Goal: Task Accomplishment & Management: Use online tool/utility

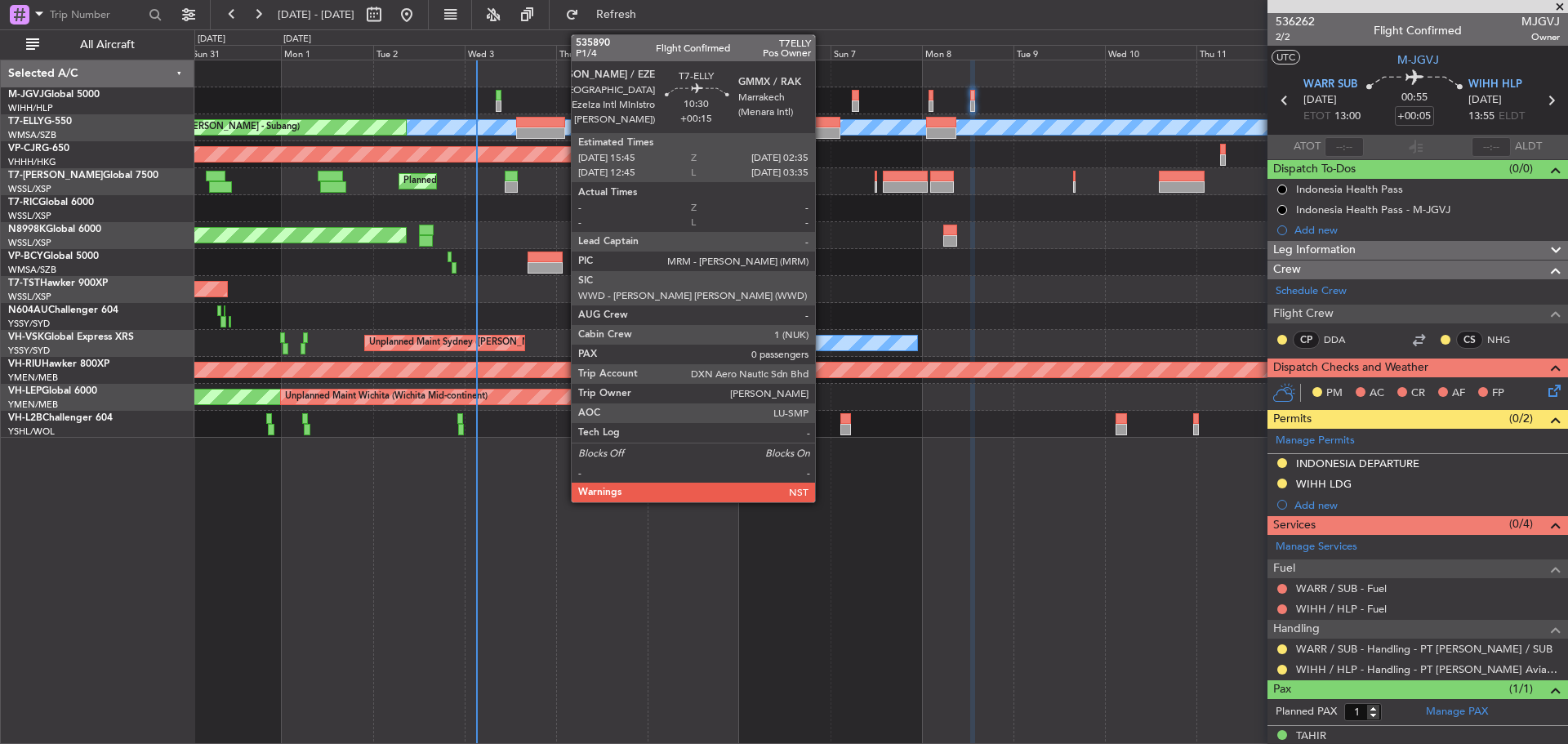
click at [822, 129] on div at bounding box center [819, 133] width 42 height 12
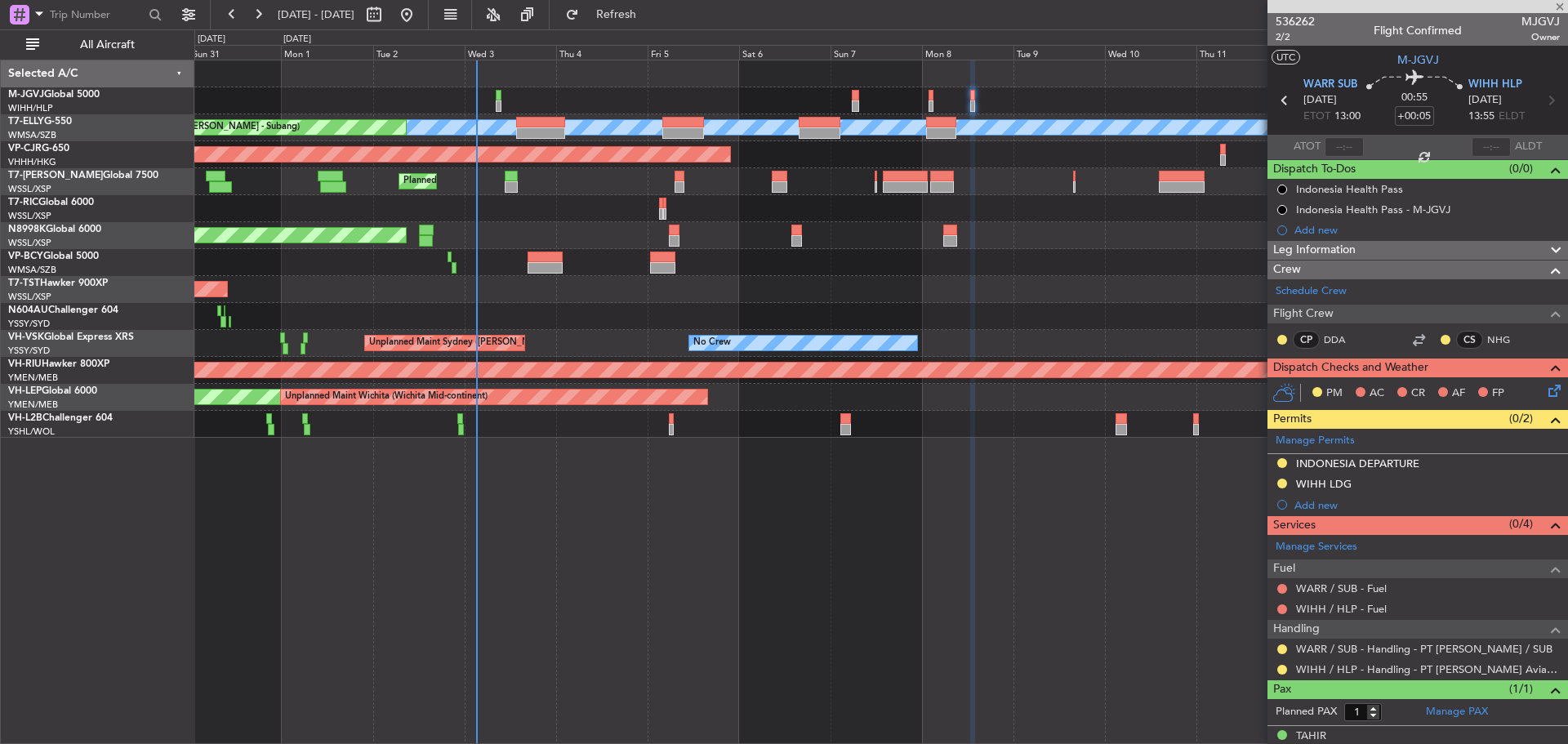
type input "+00:15"
type input "0"
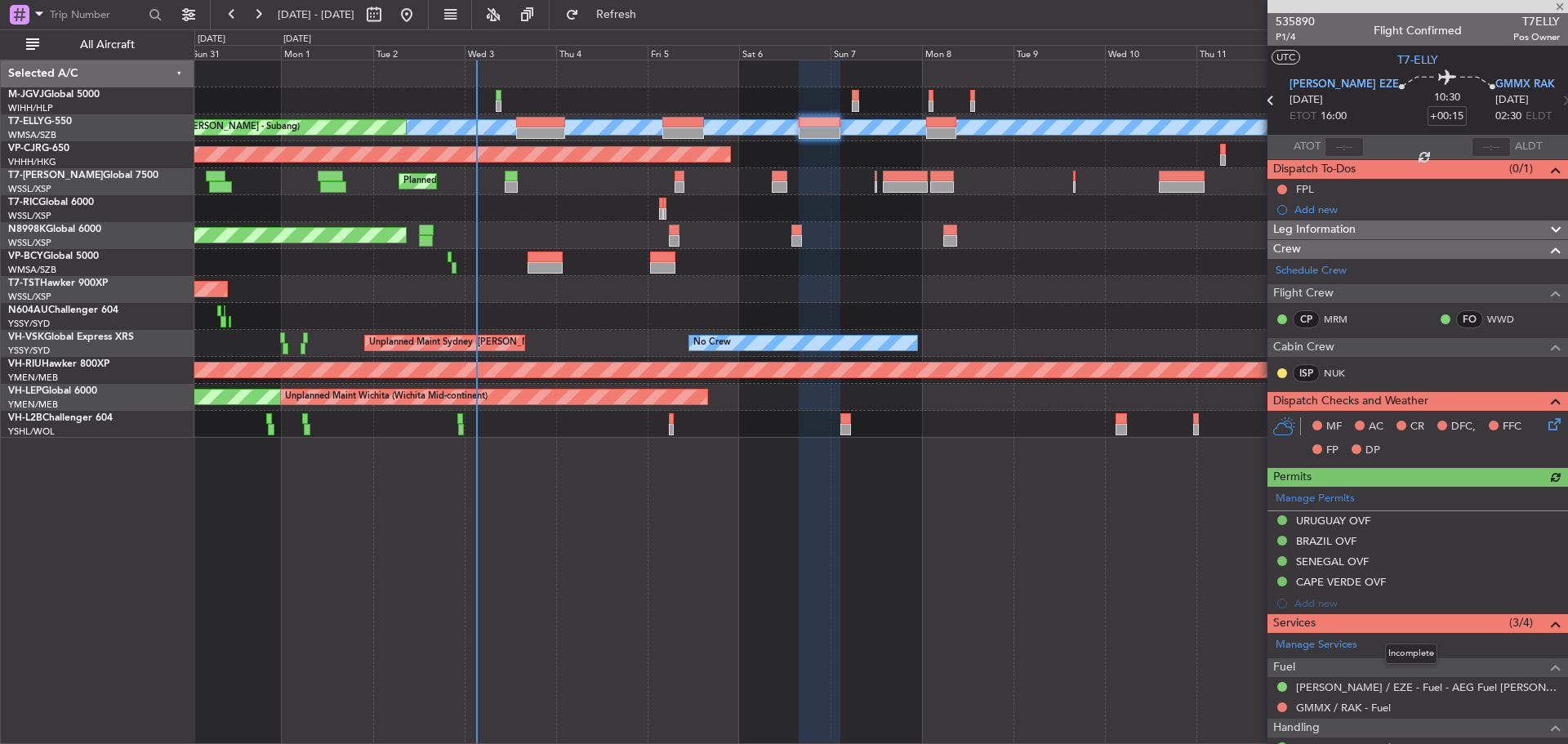
scroll to position [80, 0]
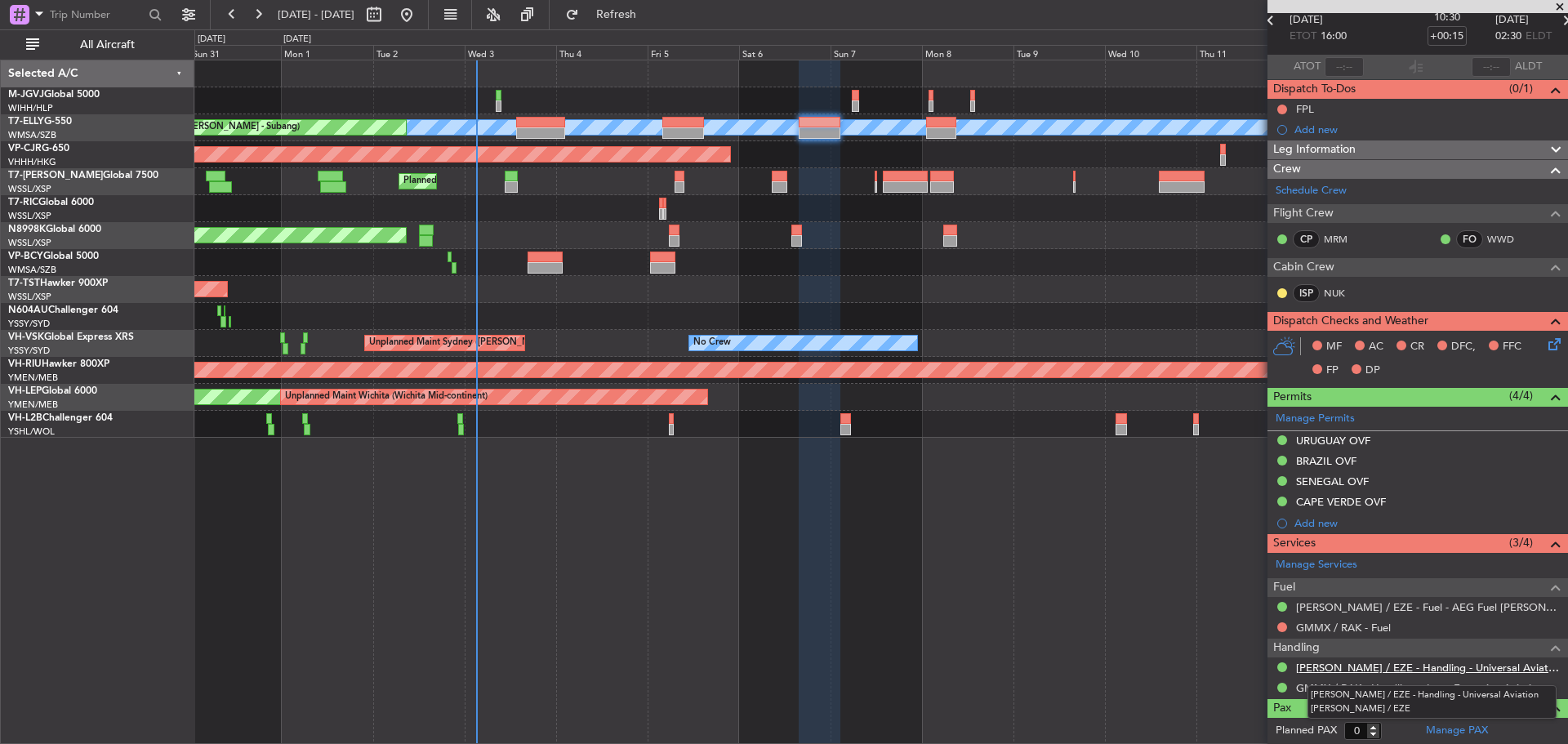
click at [1347, 671] on link "[PERSON_NAME] / EZE - Handling - Universal Aviation [PERSON_NAME] / EZE" at bounding box center [1427, 668] width 263 height 14
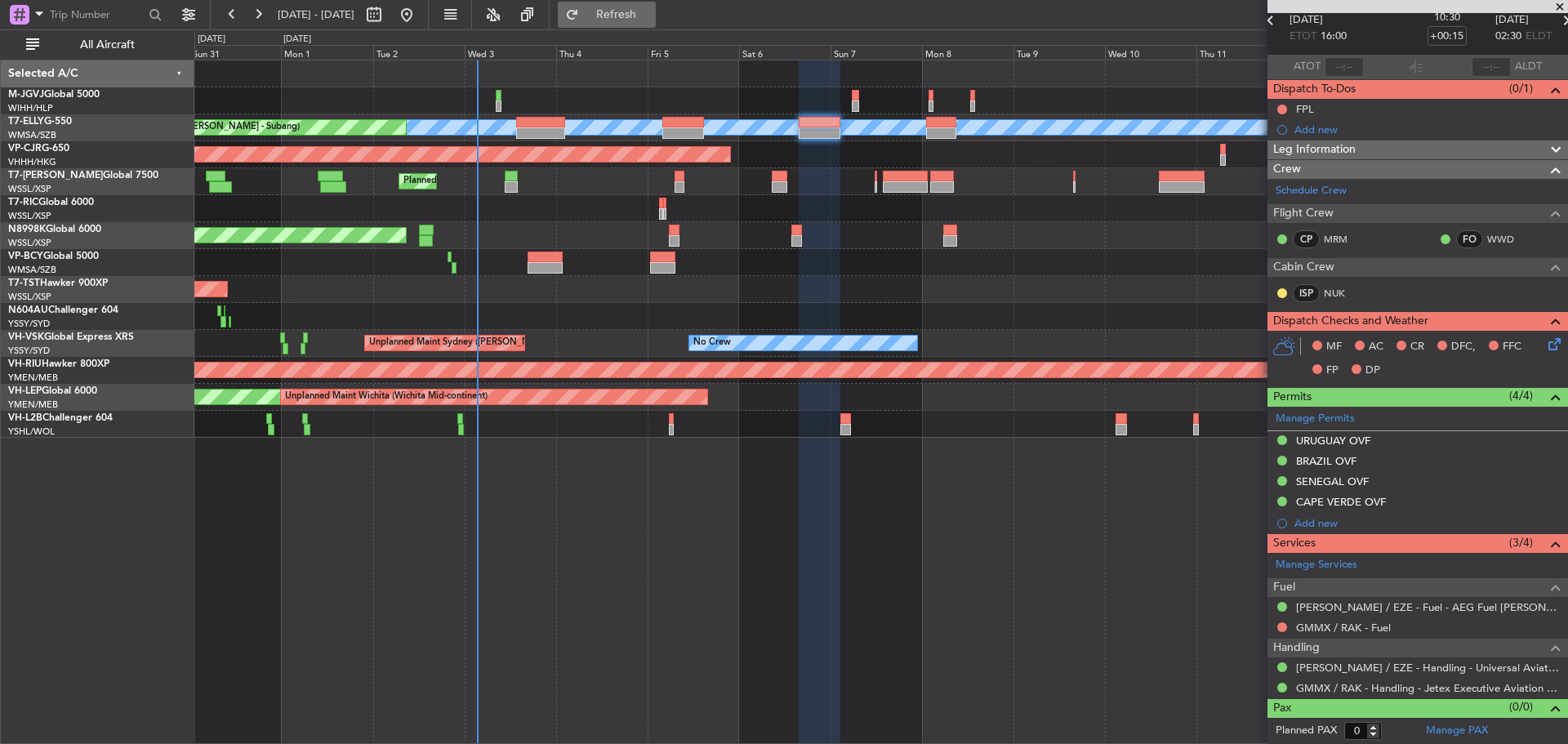
click at [651, 14] on span "Refresh" at bounding box center [616, 14] width 68 height 12
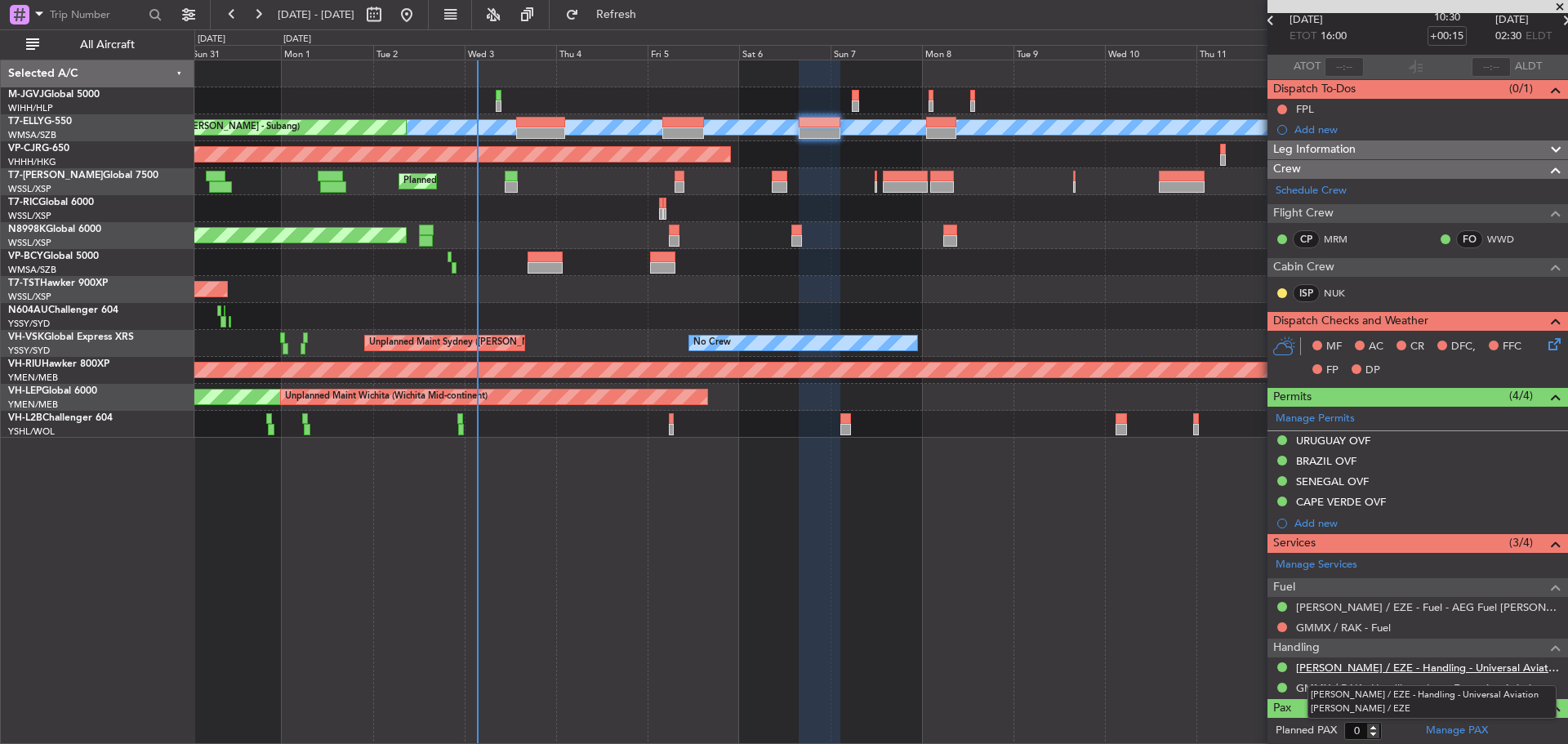
click at [1397, 663] on link "[PERSON_NAME] / EZE - Handling - Universal Aviation [PERSON_NAME] / EZE" at bounding box center [1427, 668] width 263 height 14
click at [91, 92] on link "M-JGVJ Global 5000" at bounding box center [53, 94] width 91 height 10
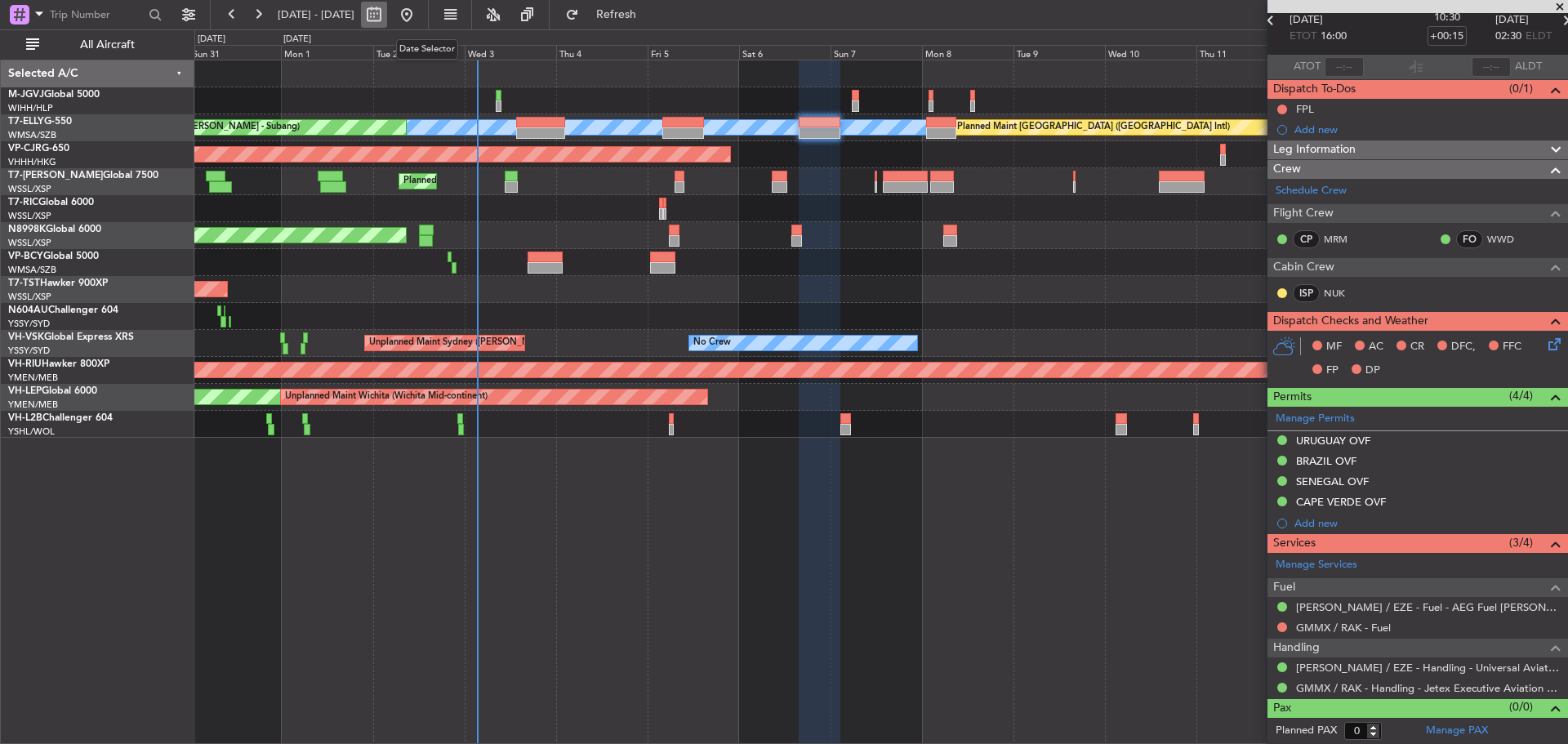
click at [387, 13] on button at bounding box center [373, 14] width 26 height 26
select select "8"
select select "2025"
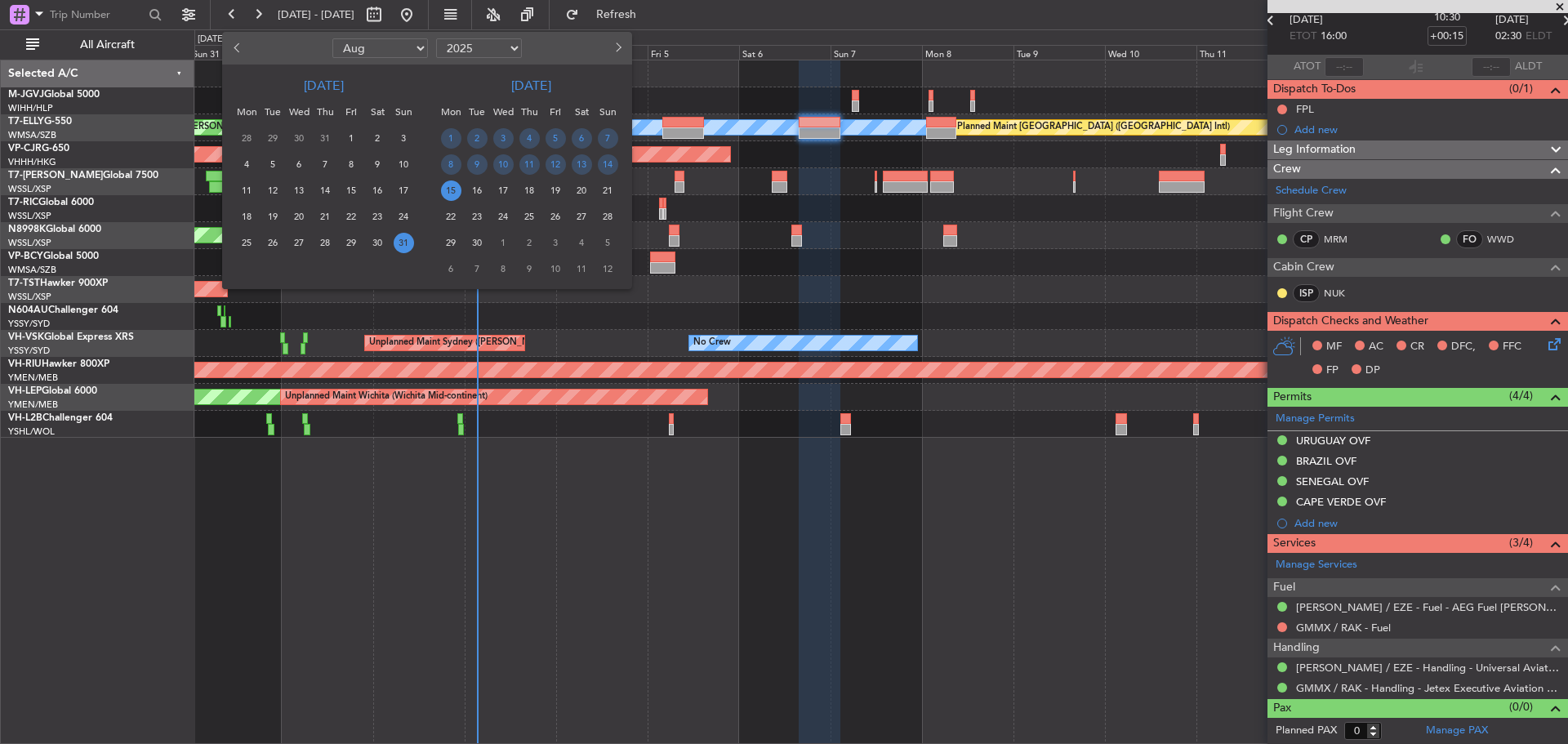
click at [359, 47] on select "Jan Feb Mar Apr May Jun [DATE] Aug Sep Oct Nov Dec" at bounding box center [380, 48] width 96 height 20
select select "3"
click at [333, 38] on select "Jan Feb Mar Apr May Jun [DATE] Aug Sep Oct Nov Dec" at bounding box center [380, 48] width 96 height 20
click at [270, 158] on span "4" at bounding box center [272, 164] width 20 height 20
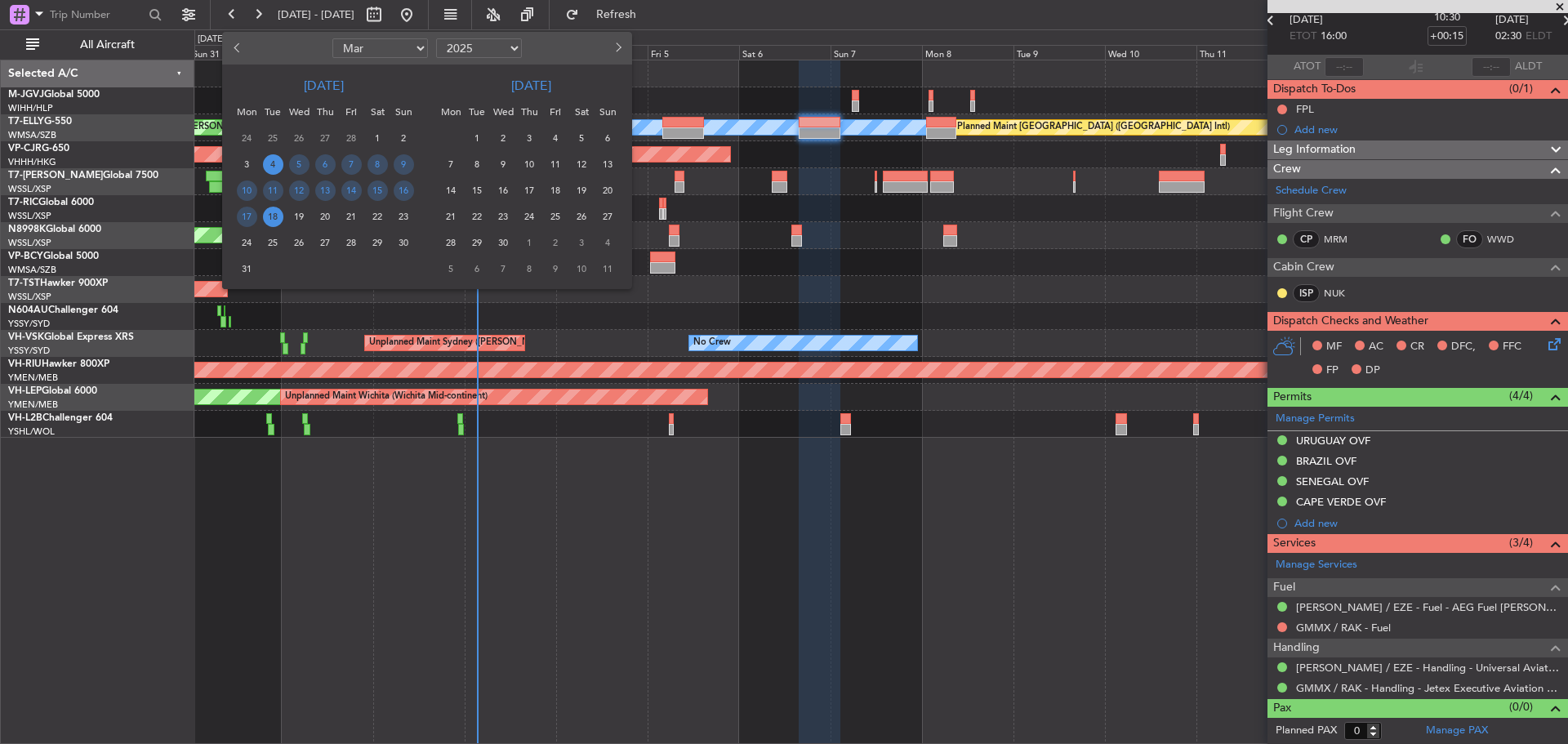
click at [273, 214] on span "18" at bounding box center [272, 216] width 20 height 20
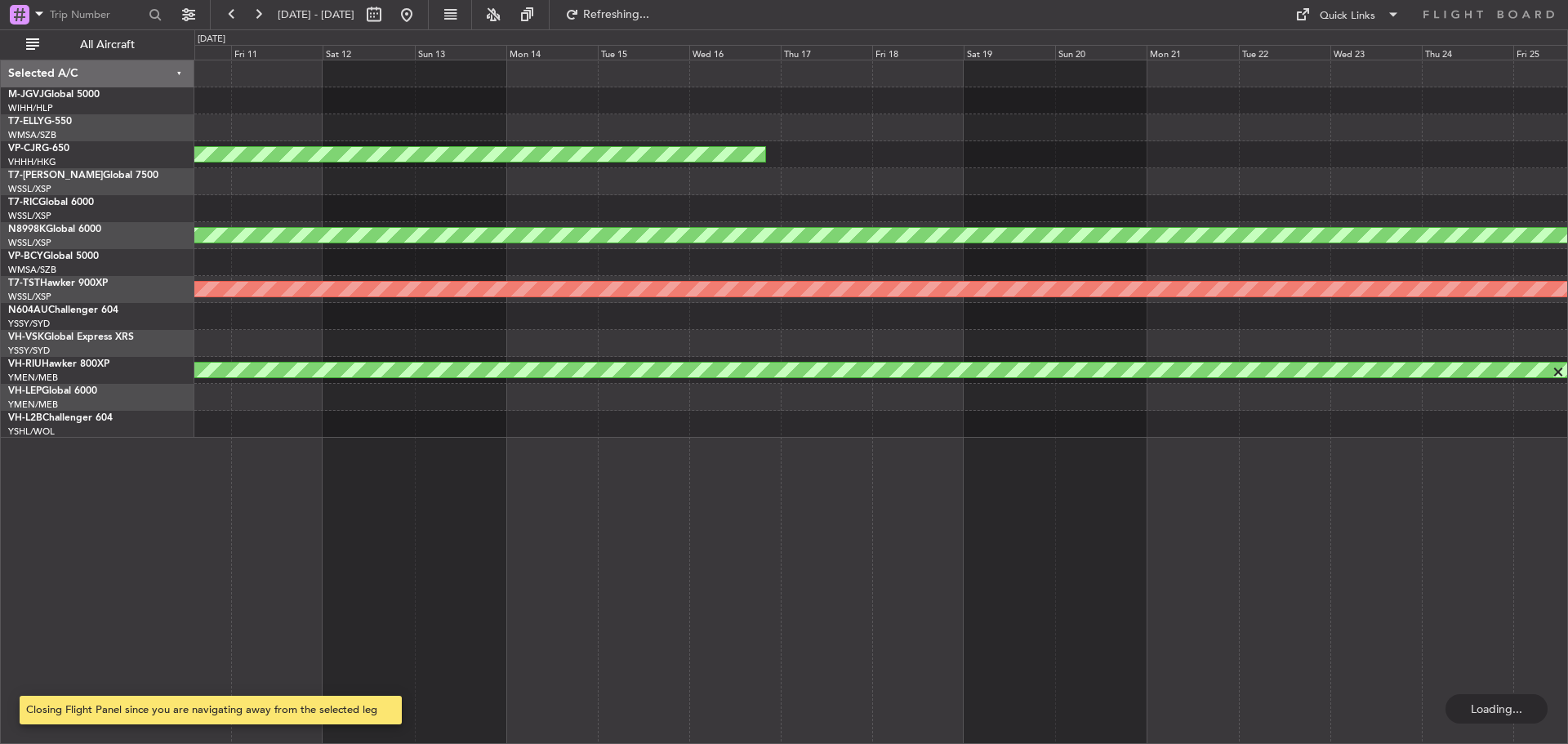
scroll to position [0, 0]
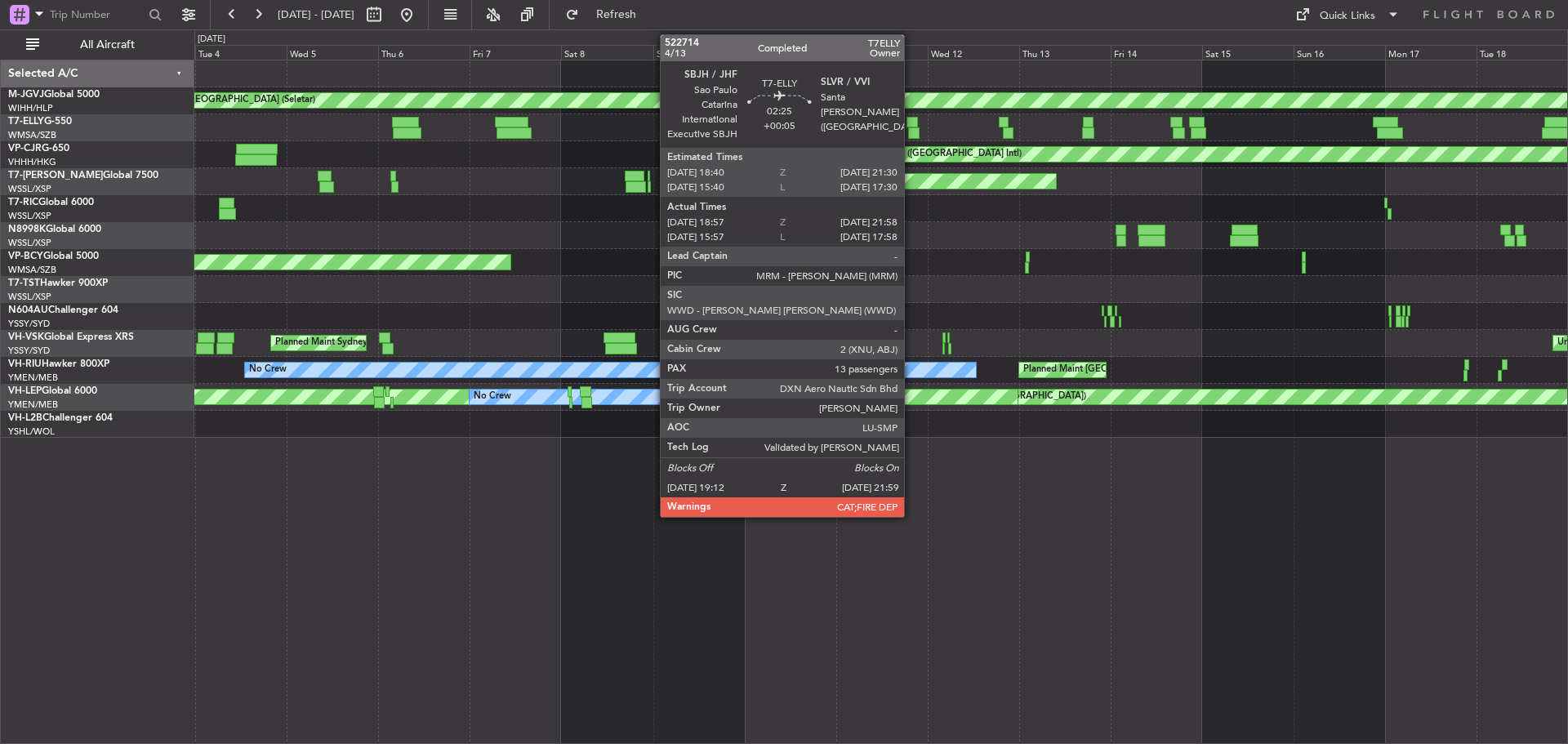
click at [912, 129] on div at bounding box center [913, 133] width 12 height 12
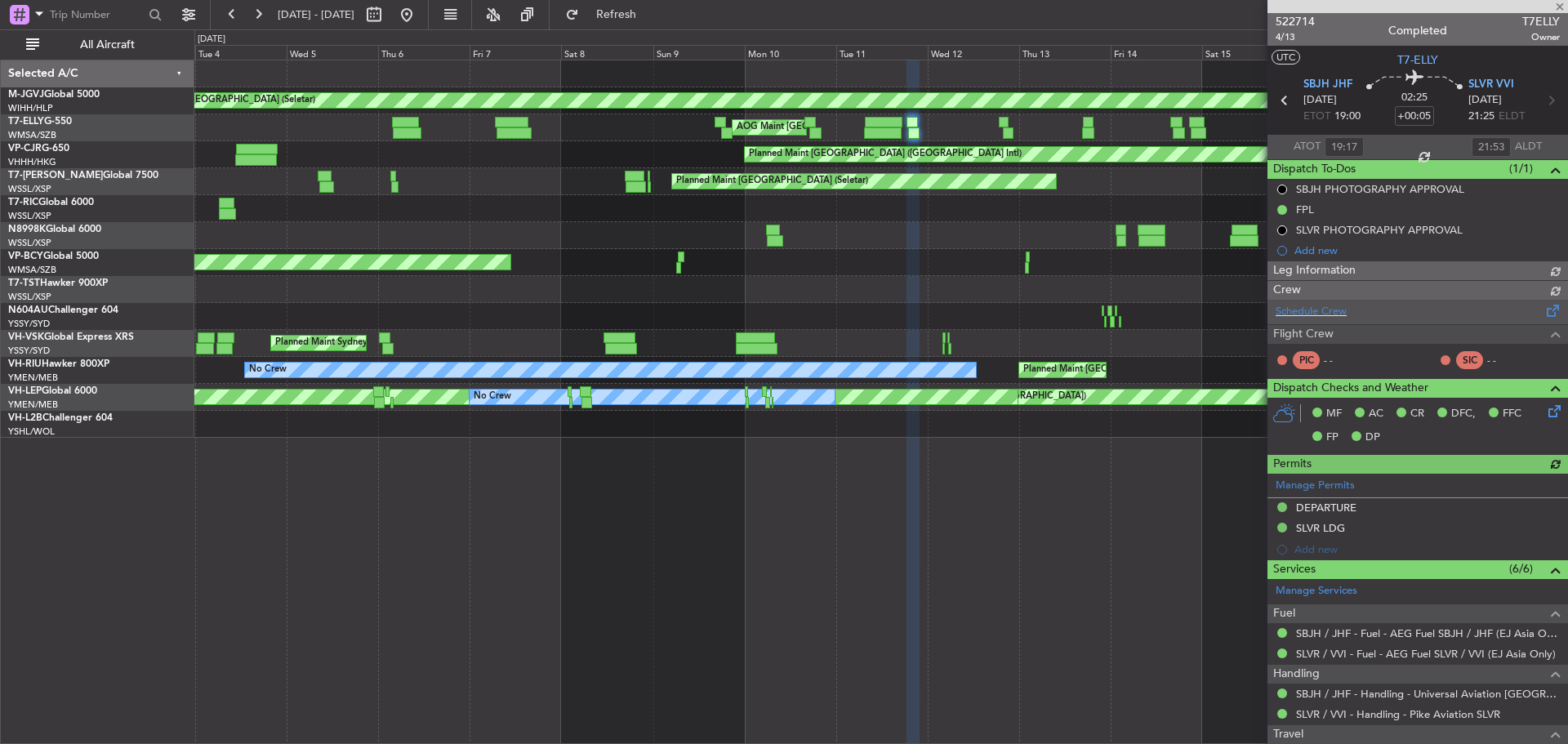
type input "[PERSON_NAME] (HHAFI)"
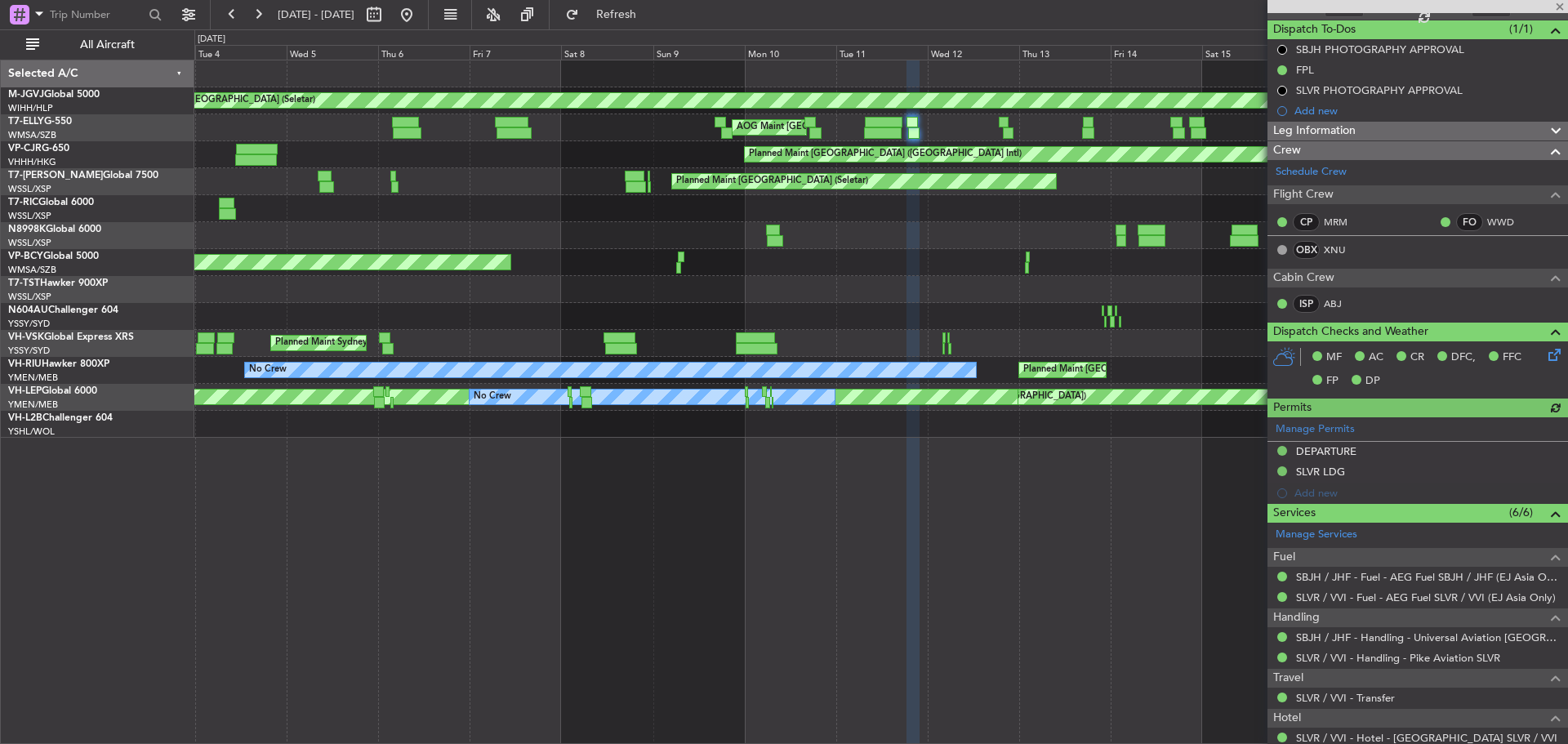
scroll to position [141, 0]
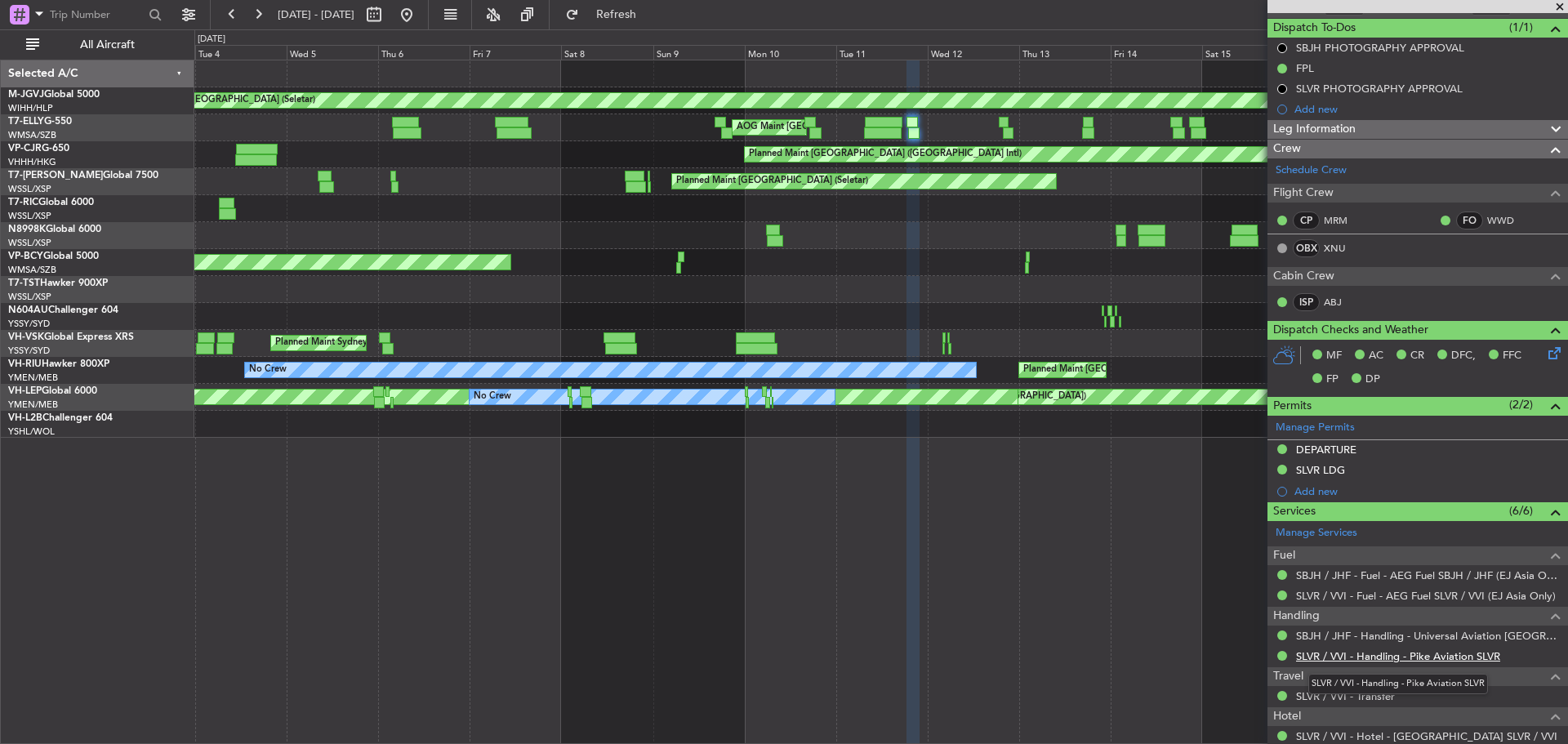
click at [1347, 654] on link "SLVR / VVI - Handling - Pike Aviation SLVR" at bounding box center [1398, 656] width 204 height 14
type input "[PERSON_NAME] (HHAFI)"
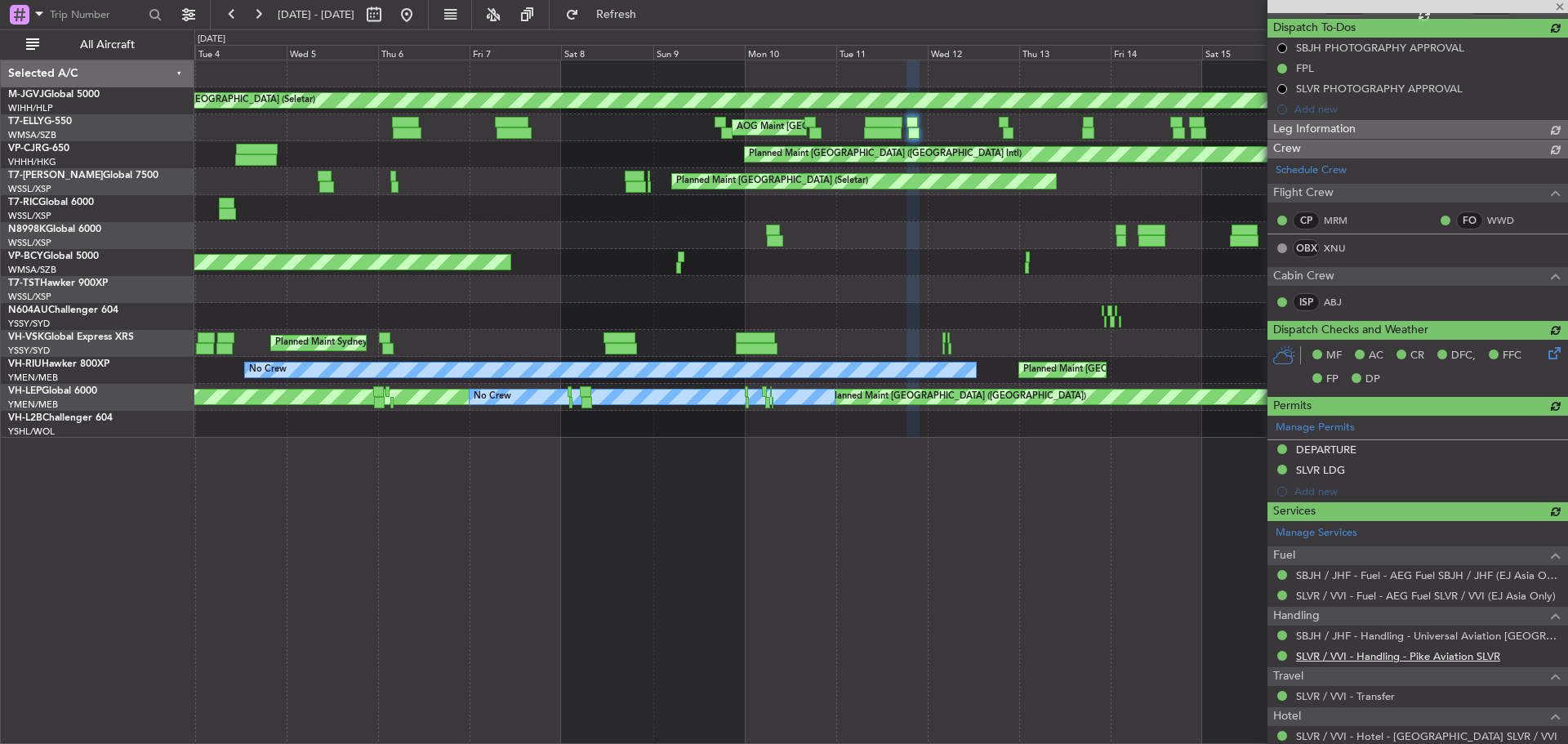
type input "[PERSON_NAME] (HHAFI)"
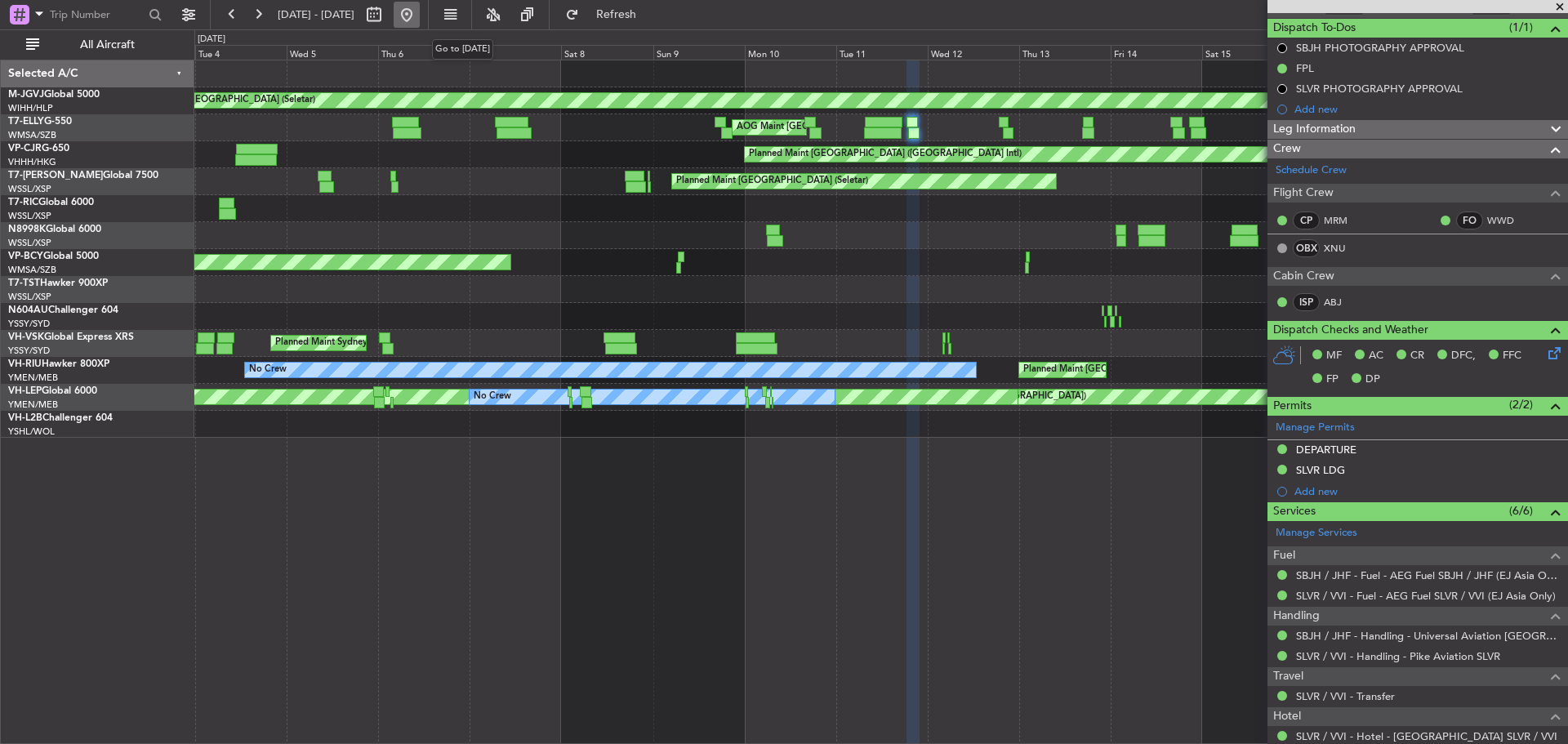
click at [419, 20] on button at bounding box center [406, 14] width 26 height 26
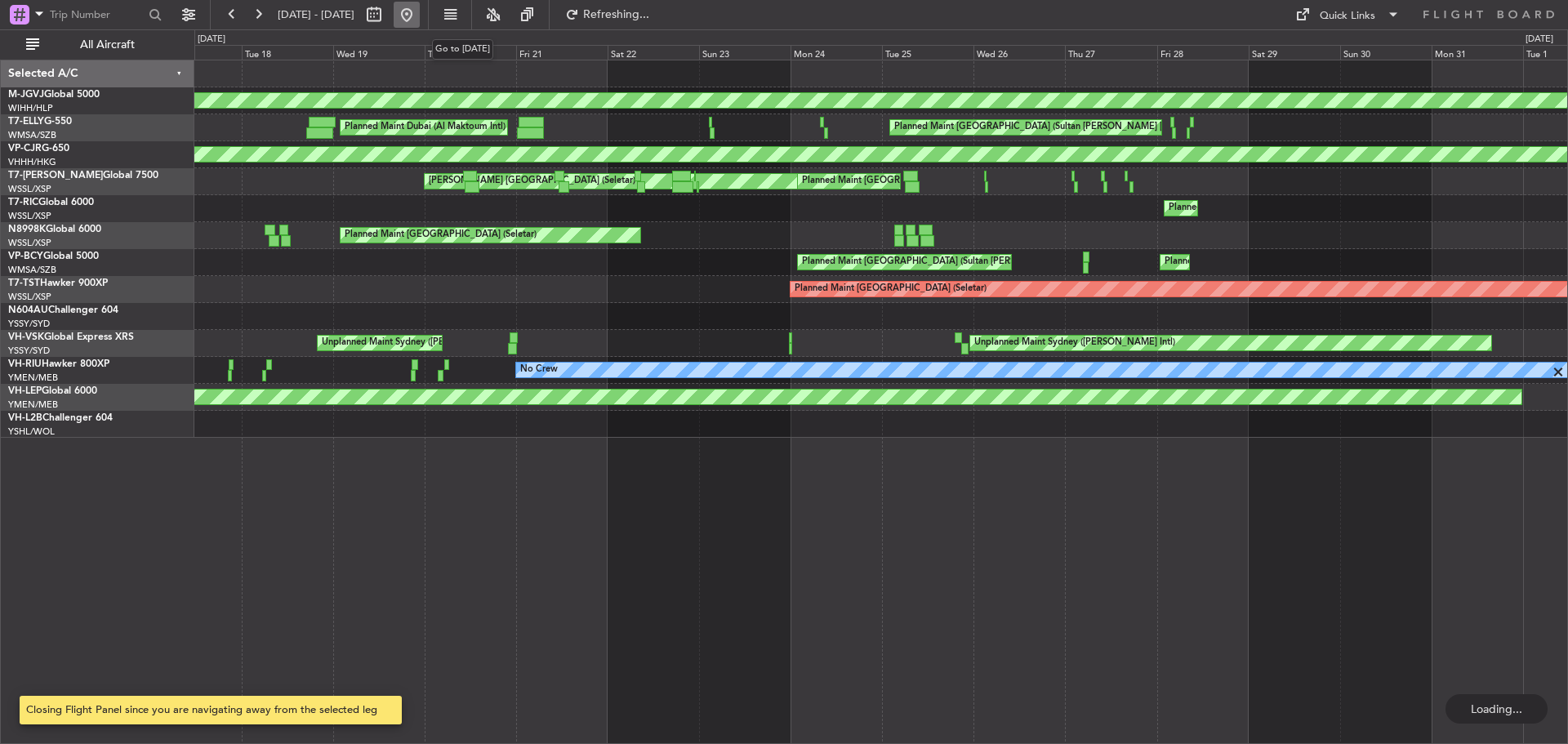
scroll to position [0, 0]
